Goal: Information Seeking & Learning: Understand process/instructions

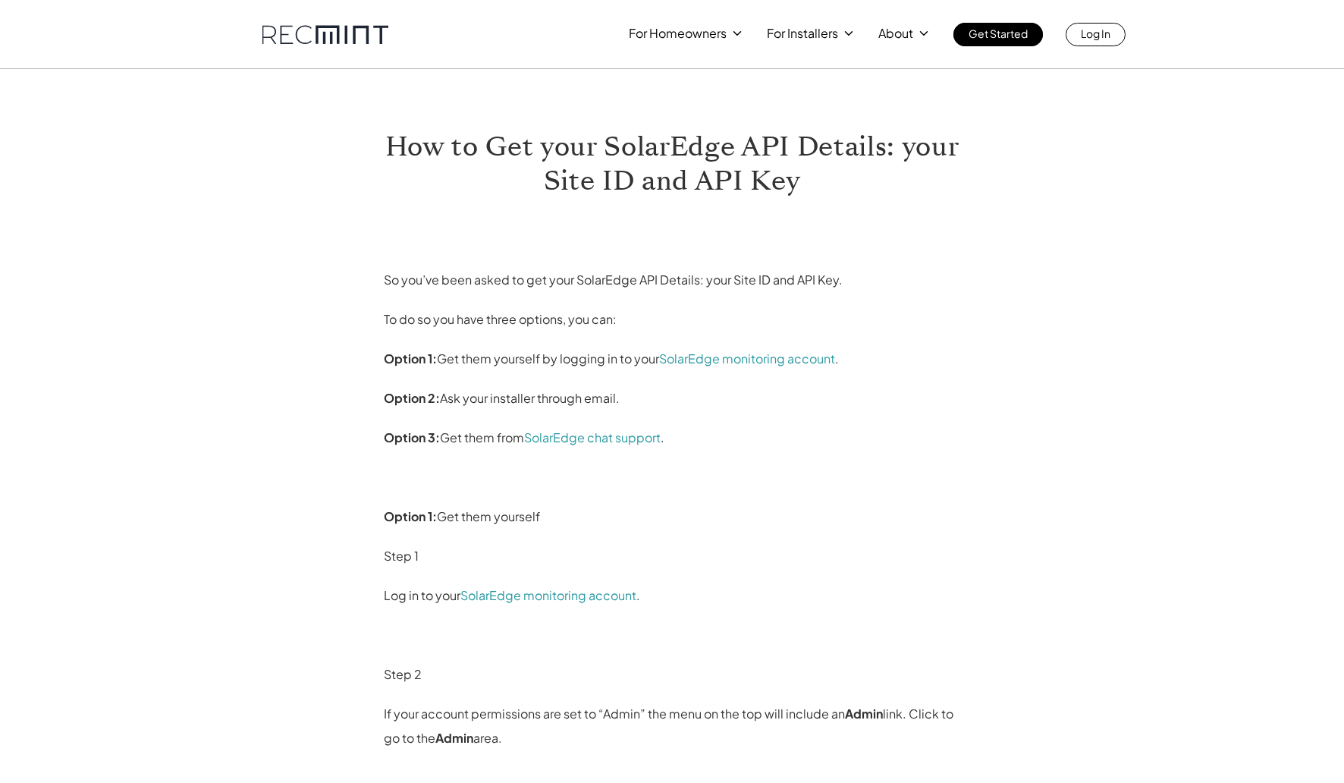
click at [422, 434] on strong "Option 3:" at bounding box center [412, 437] width 56 height 16
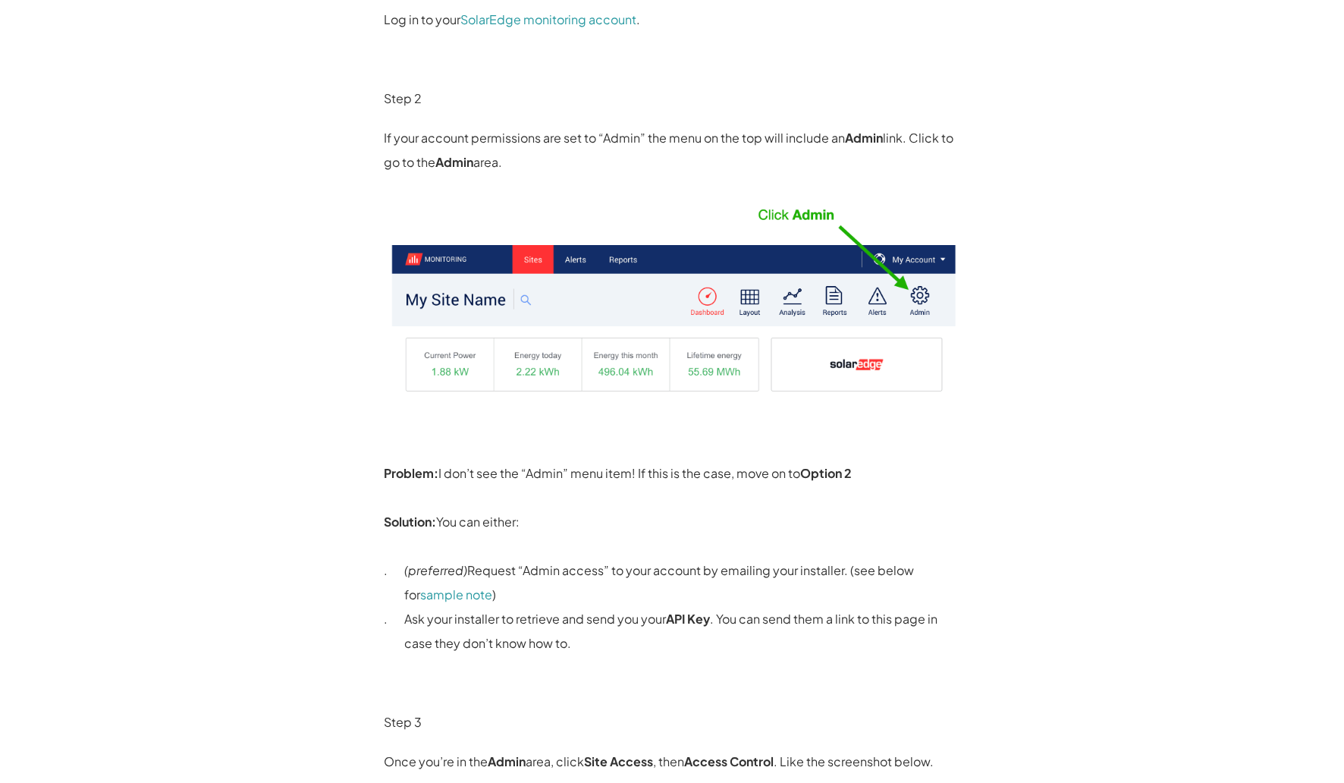
scroll to position [754, 0]
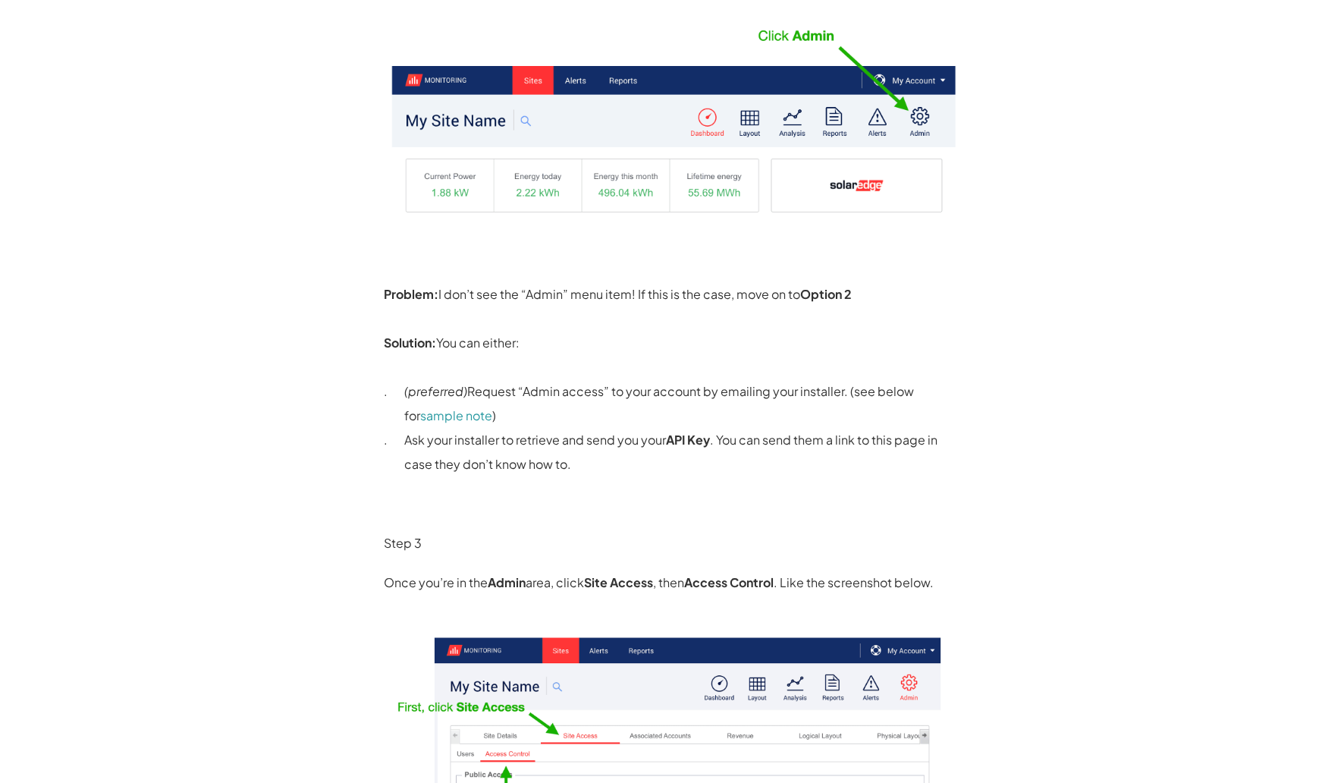
click at [422, 434] on p "Ask your installer to retrieve and send you your API Key . You can send them a …" at bounding box center [682, 452] width 556 height 49
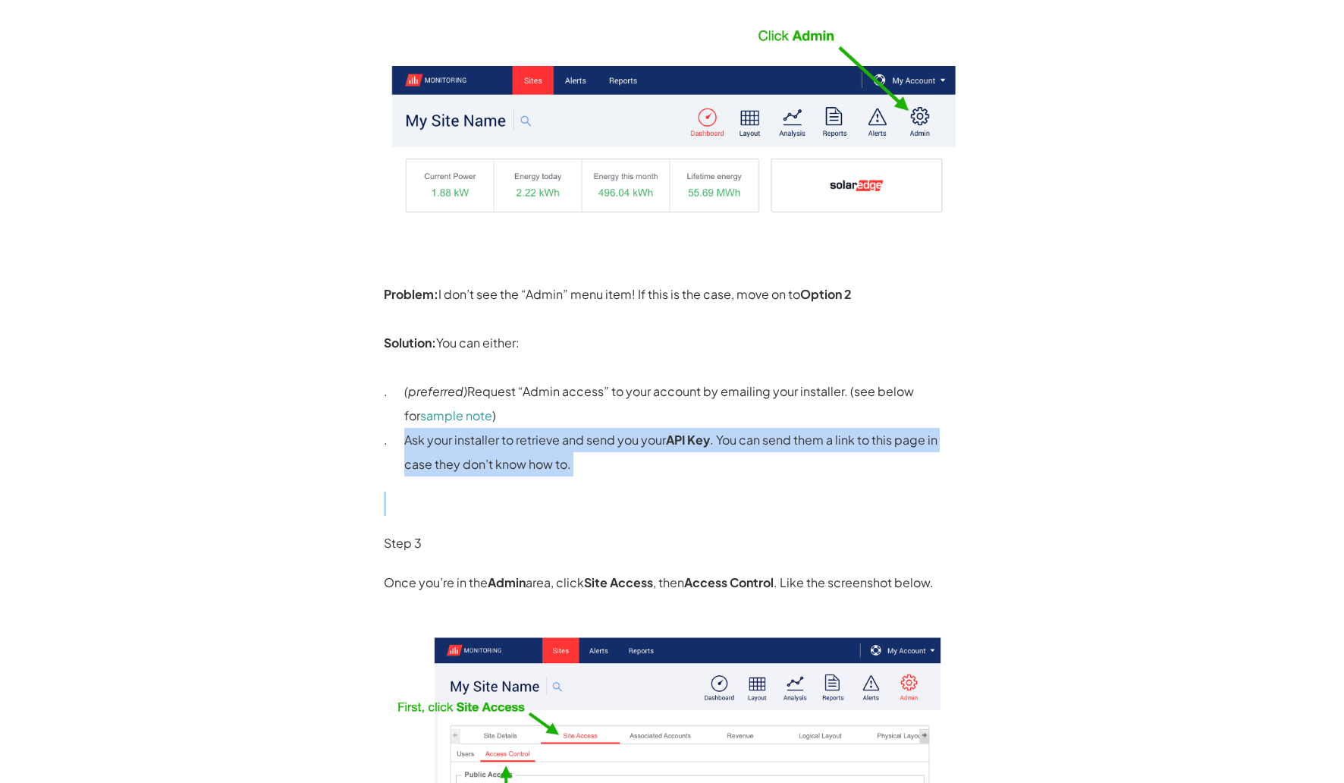
click at [422, 434] on p "Ask your installer to retrieve and send you your API Key . You can send them a …" at bounding box center [682, 452] width 556 height 49
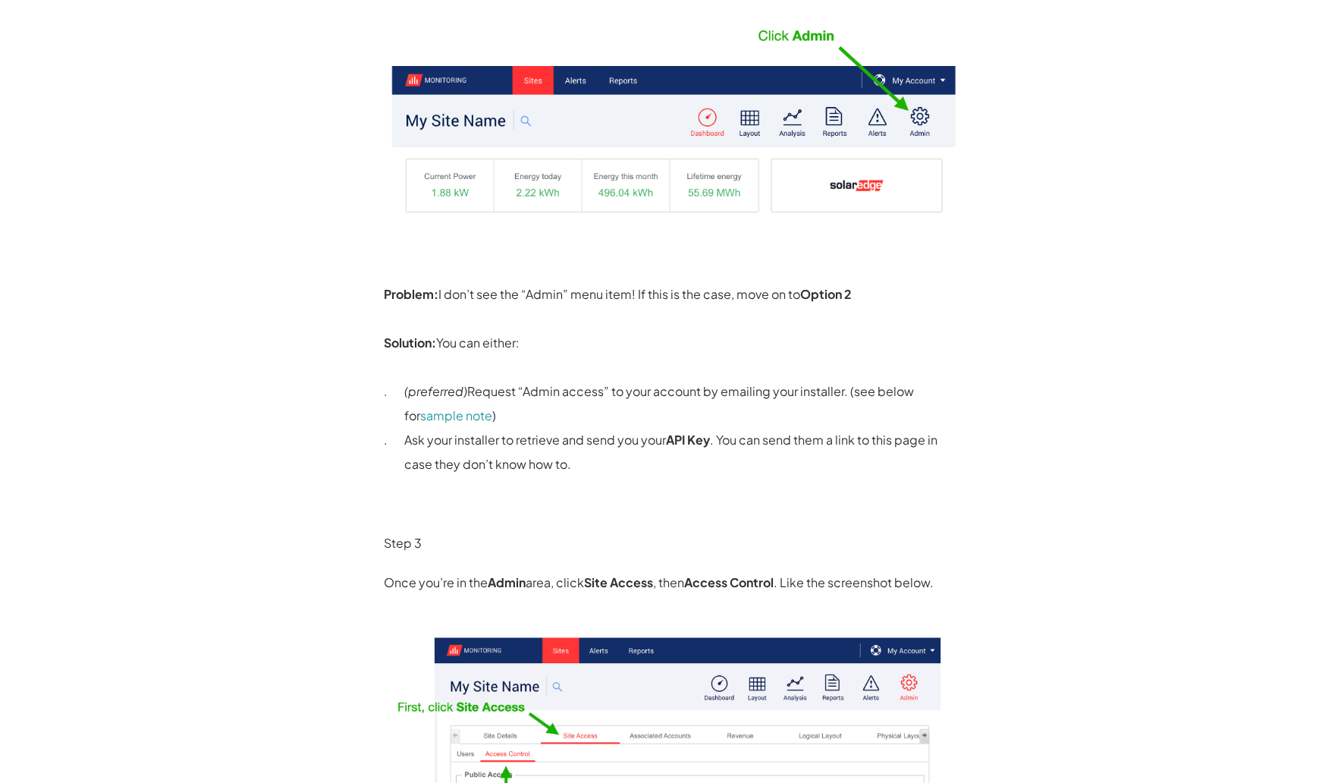
click at [670, 389] on p "(preferred) Request “Admin access” to your account by emailing your installer. …" at bounding box center [682, 403] width 556 height 49
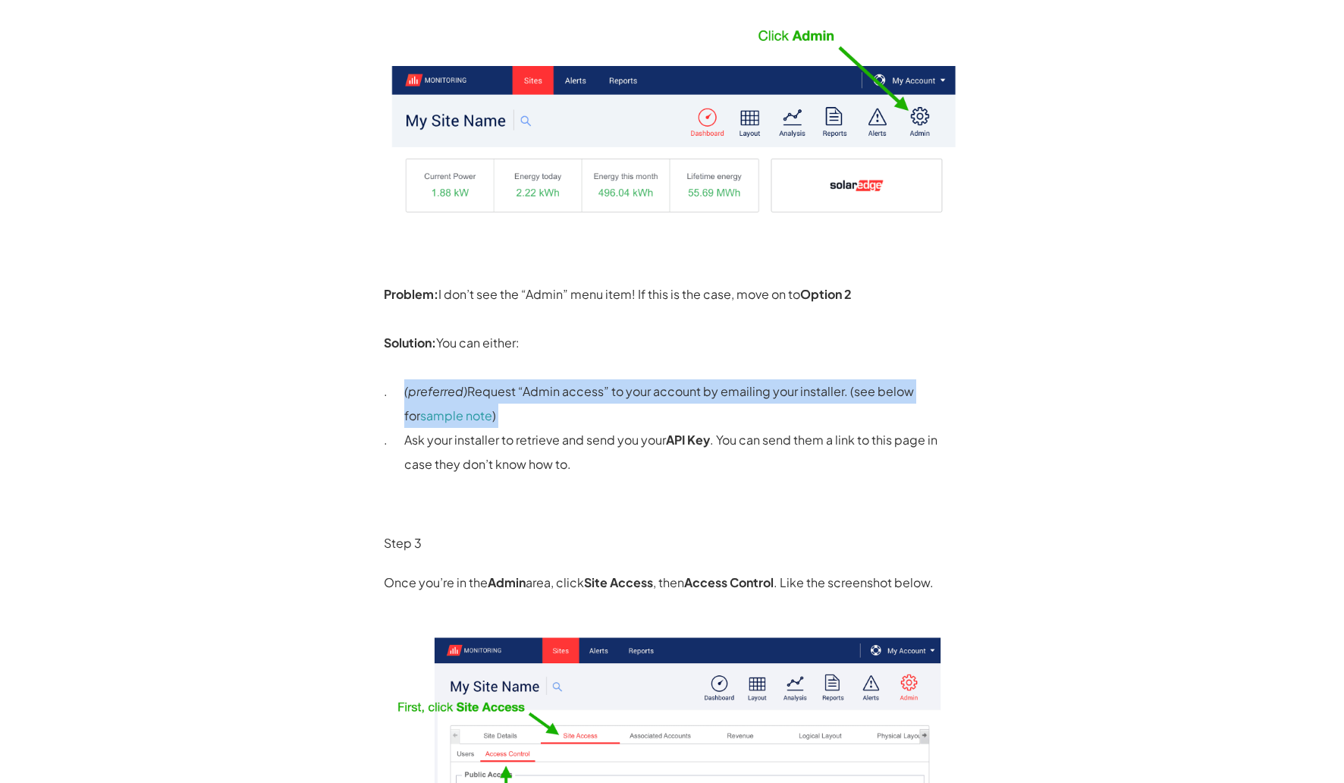
click at [670, 389] on p "(preferred) Request “Admin access” to your account by emailing your installer. …" at bounding box center [682, 403] width 556 height 49
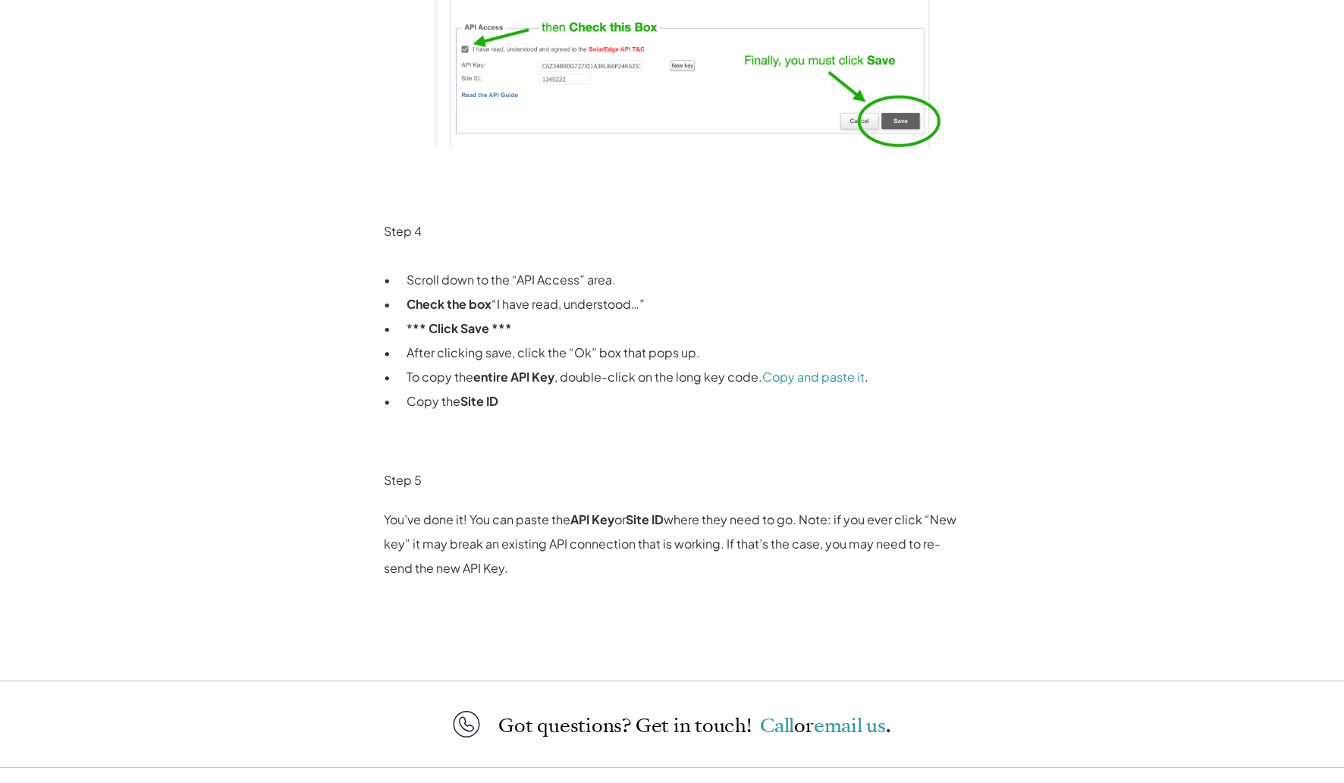
scroll to position [1923, 0]
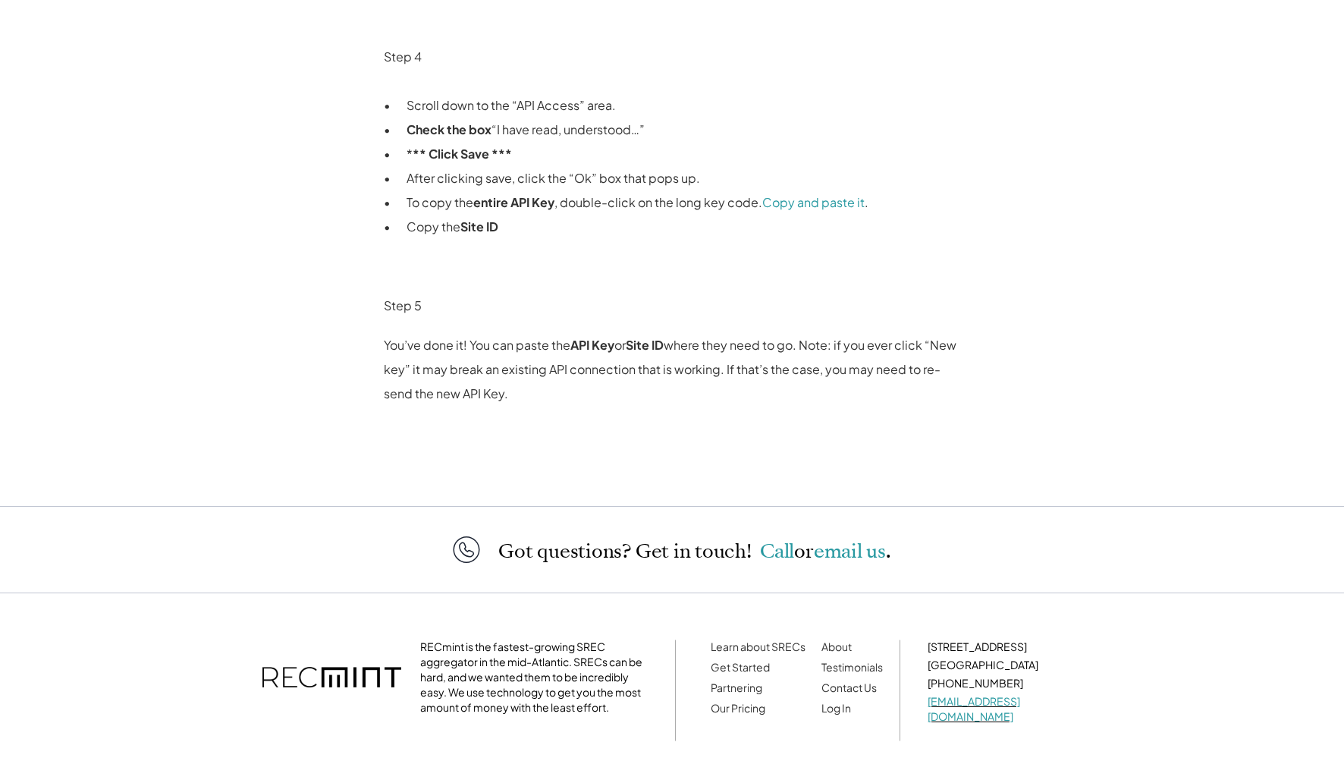
click at [808, 428] on p at bounding box center [672, 433] width 576 height 24
